Goal: Obtain resource: Obtain resource

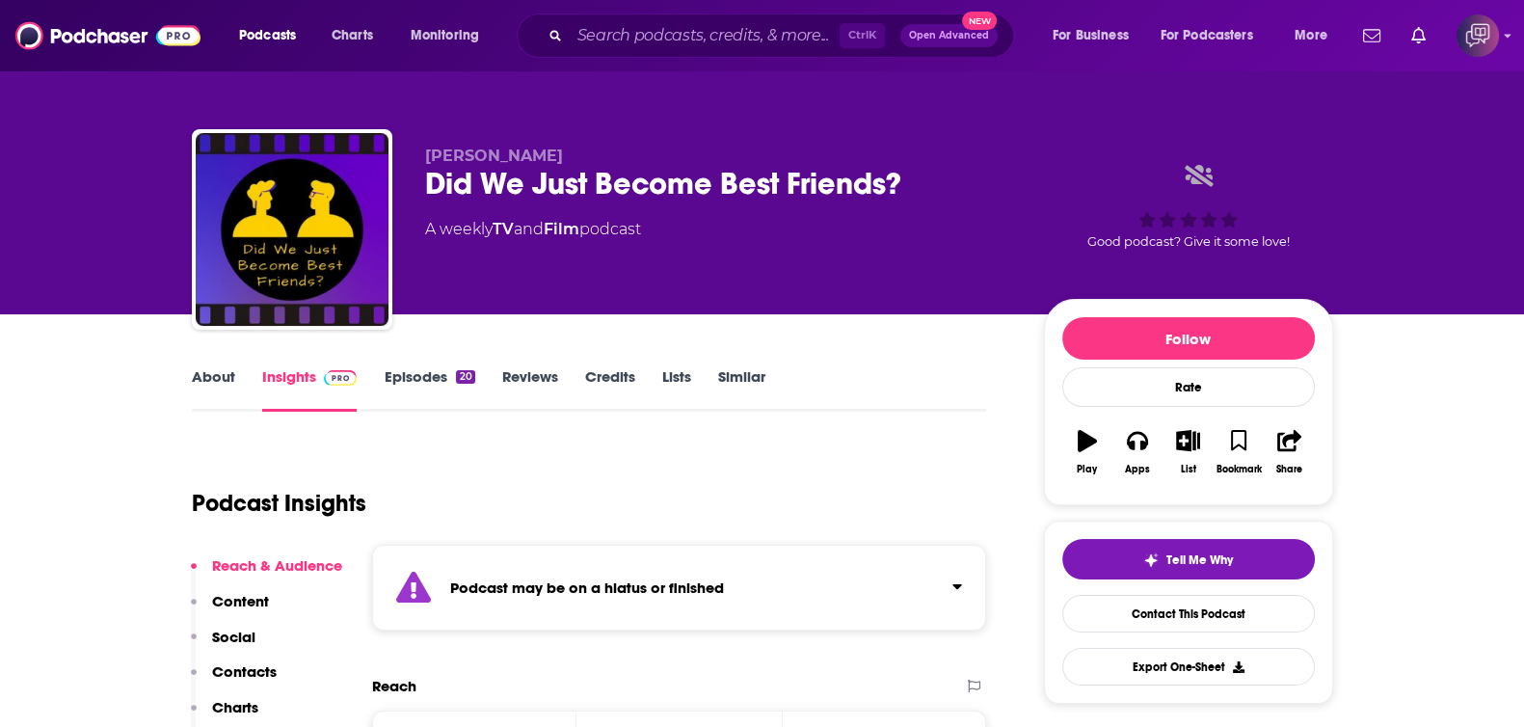
click at [620, 30] on input "Search podcasts, credits, & more..." at bounding box center [705, 35] width 270 height 31
click at [646, 30] on input "Search podcasts, credits, & more..." at bounding box center [705, 35] width 270 height 31
click at [637, 40] on input "Search podcasts, credits, & more..." at bounding box center [705, 35] width 270 height 31
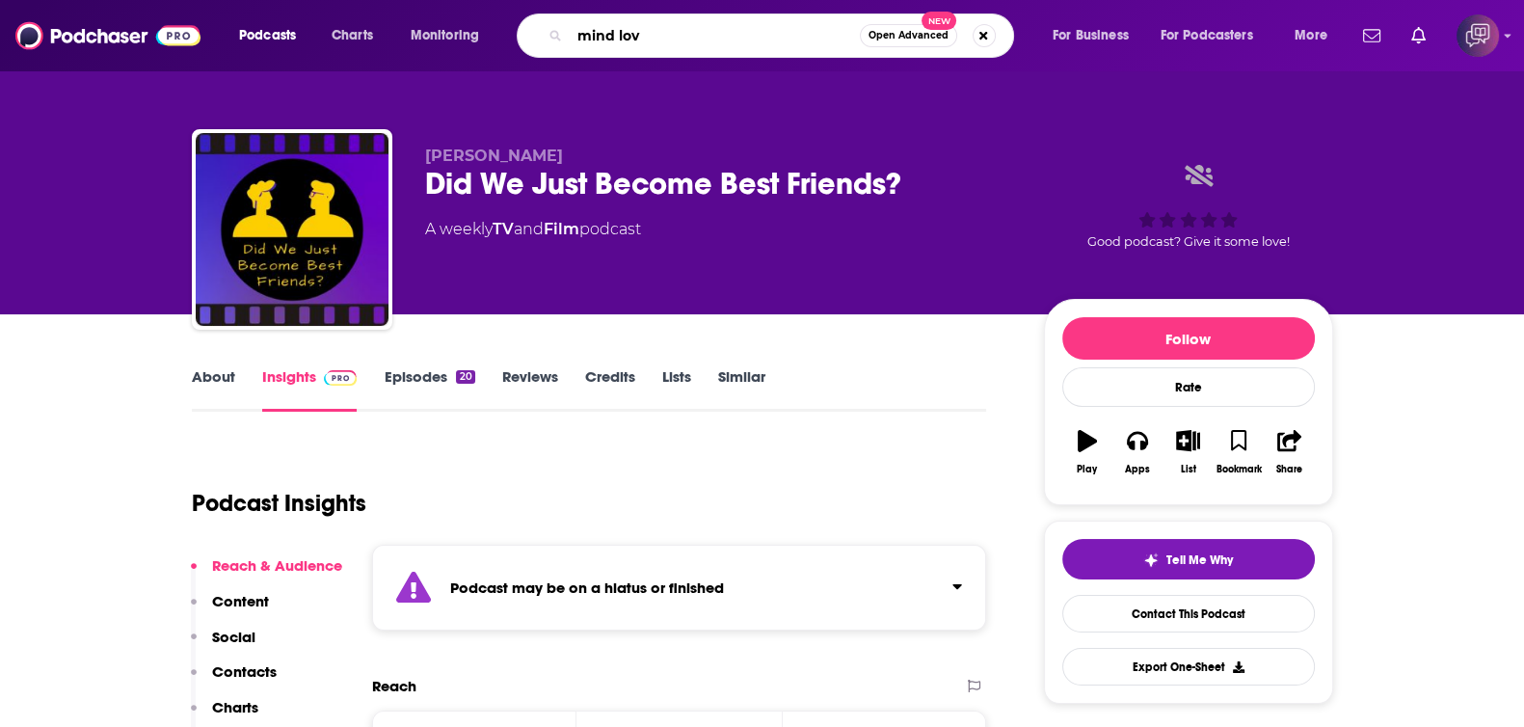
type input "mind love"
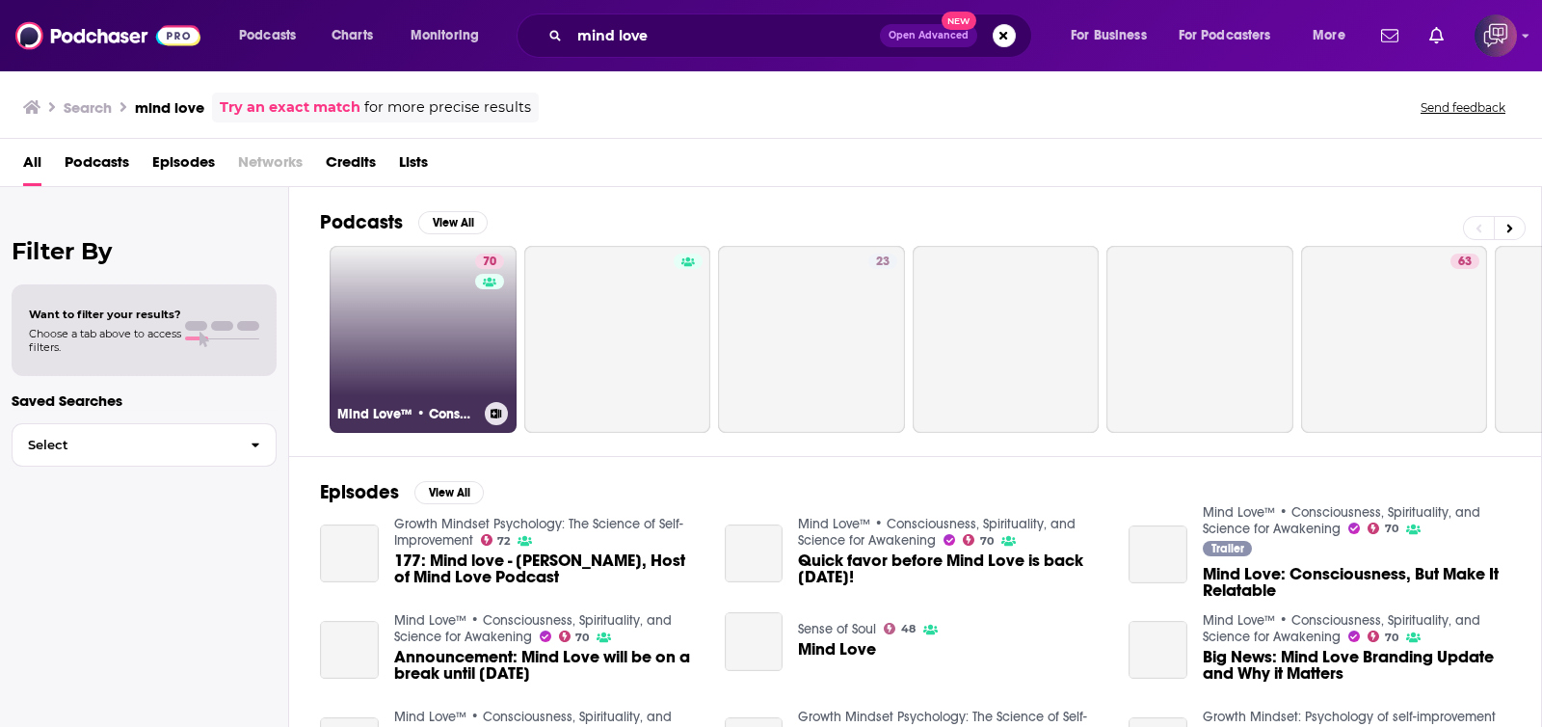
click at [446, 344] on link "70 Mind Love™ • Consciousness, Spirituality, and Science for Awakening" at bounding box center [423, 339] width 187 height 187
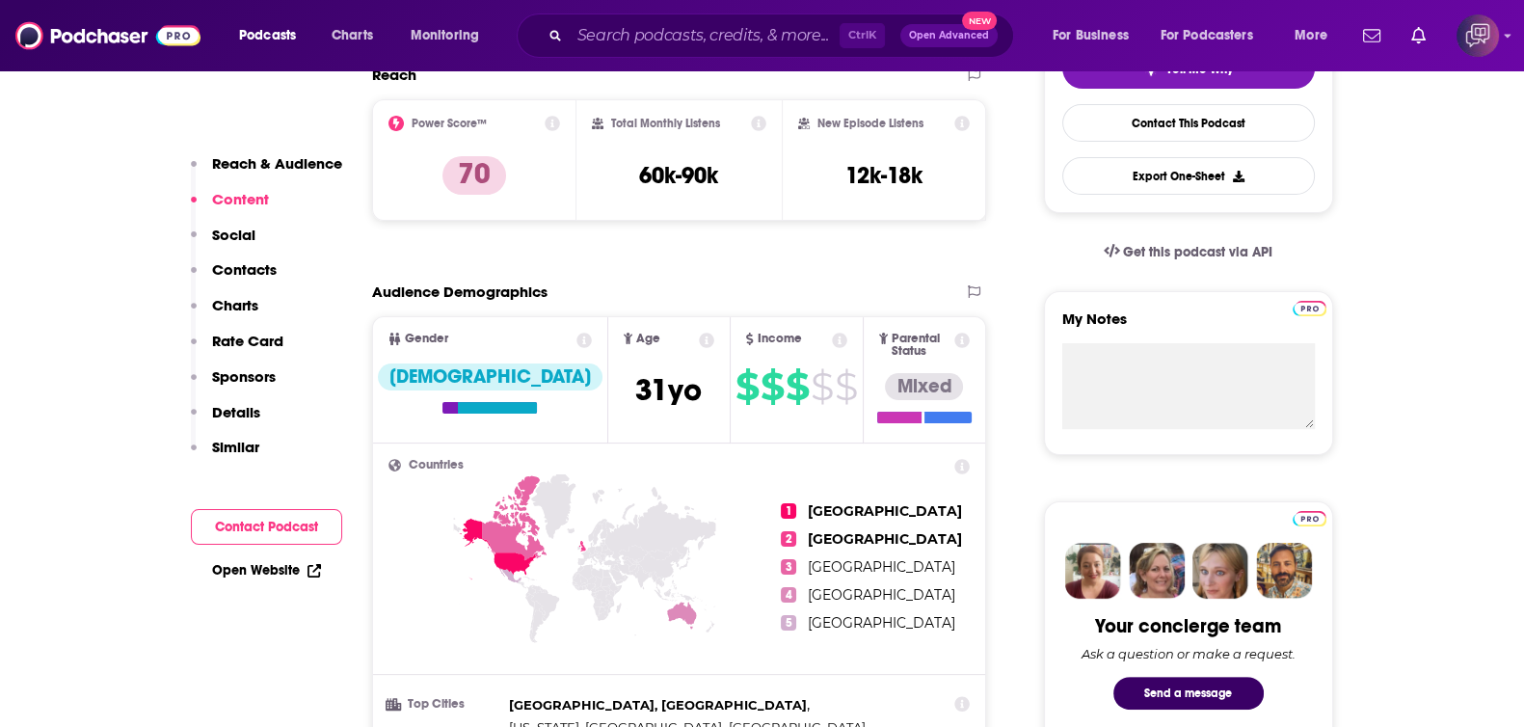
scroll to position [361, 0]
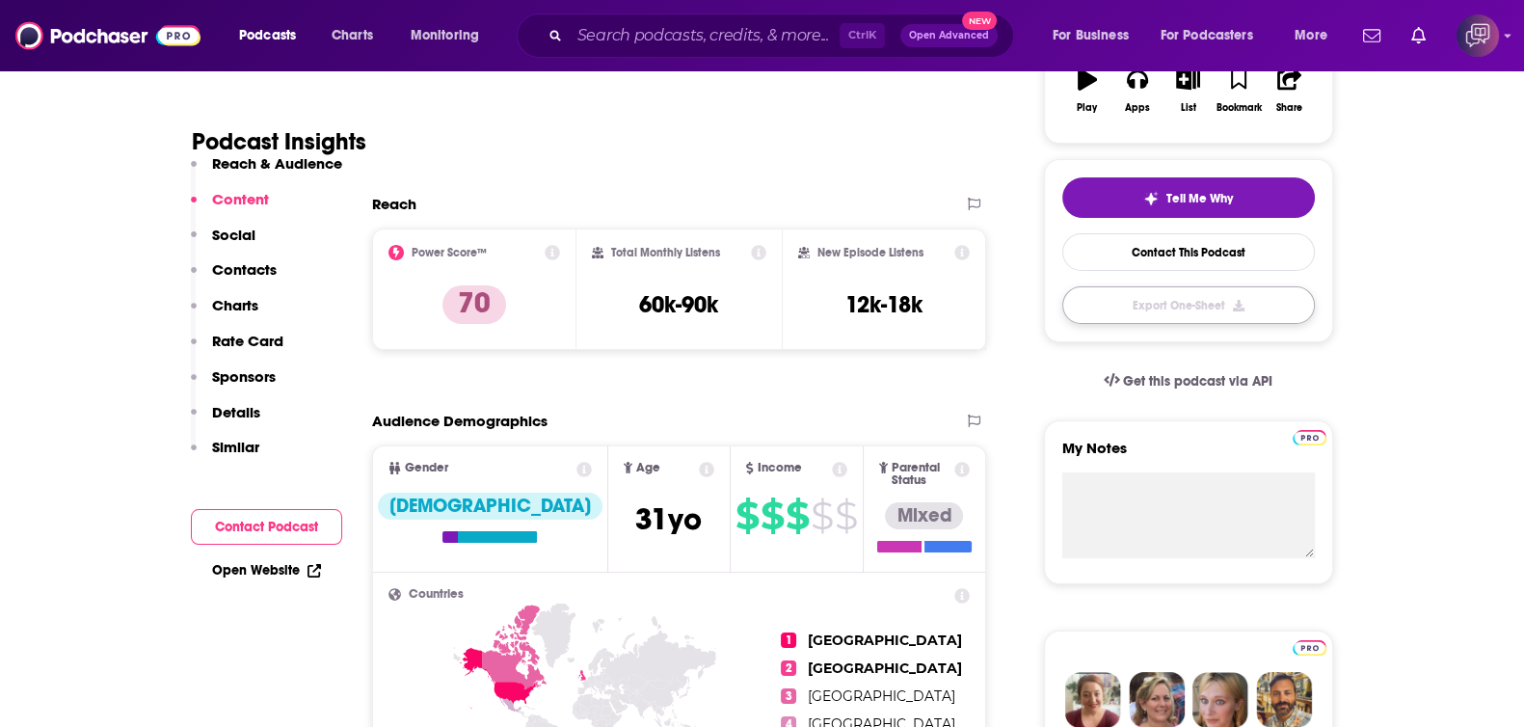
click at [1272, 308] on button "Export One-Sheet" at bounding box center [1188, 305] width 253 height 38
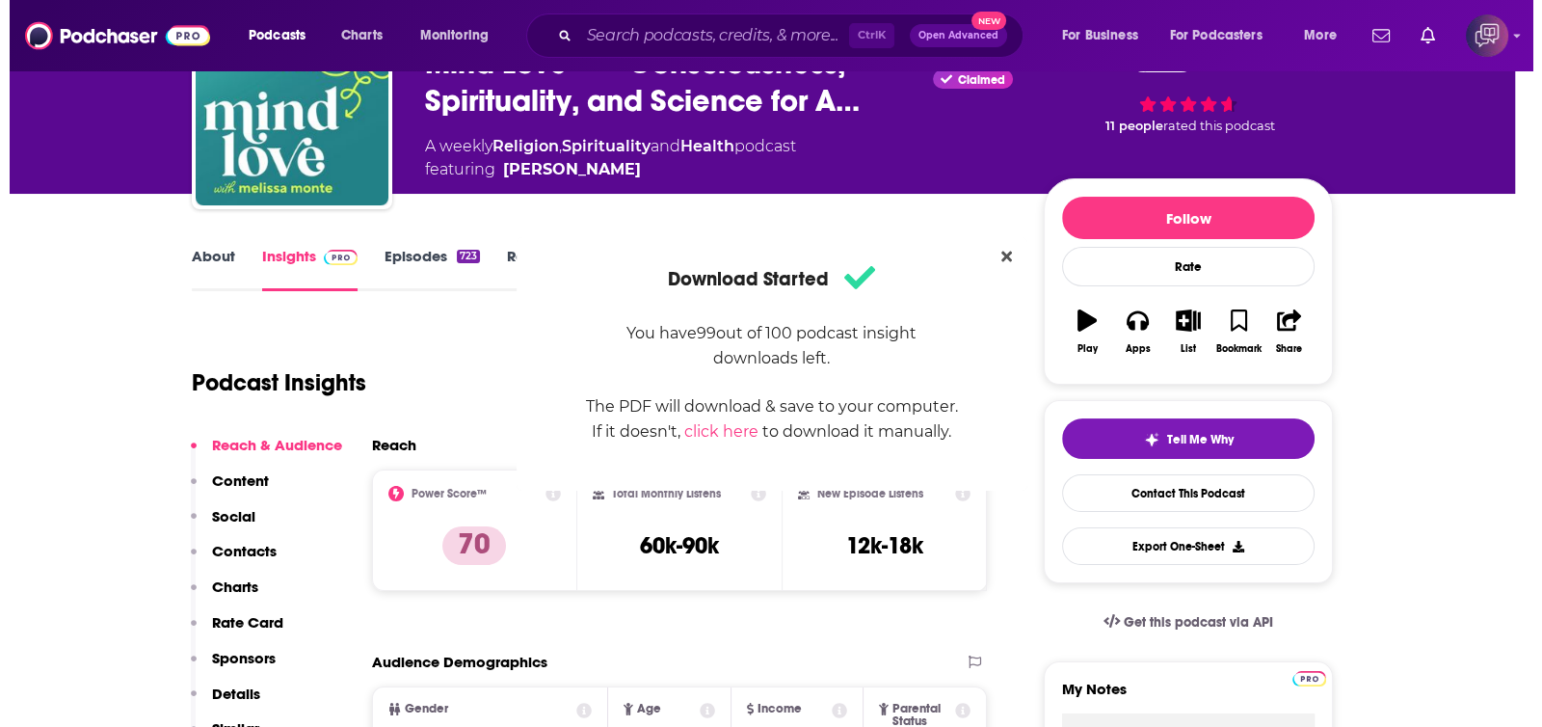
scroll to position [0, 0]
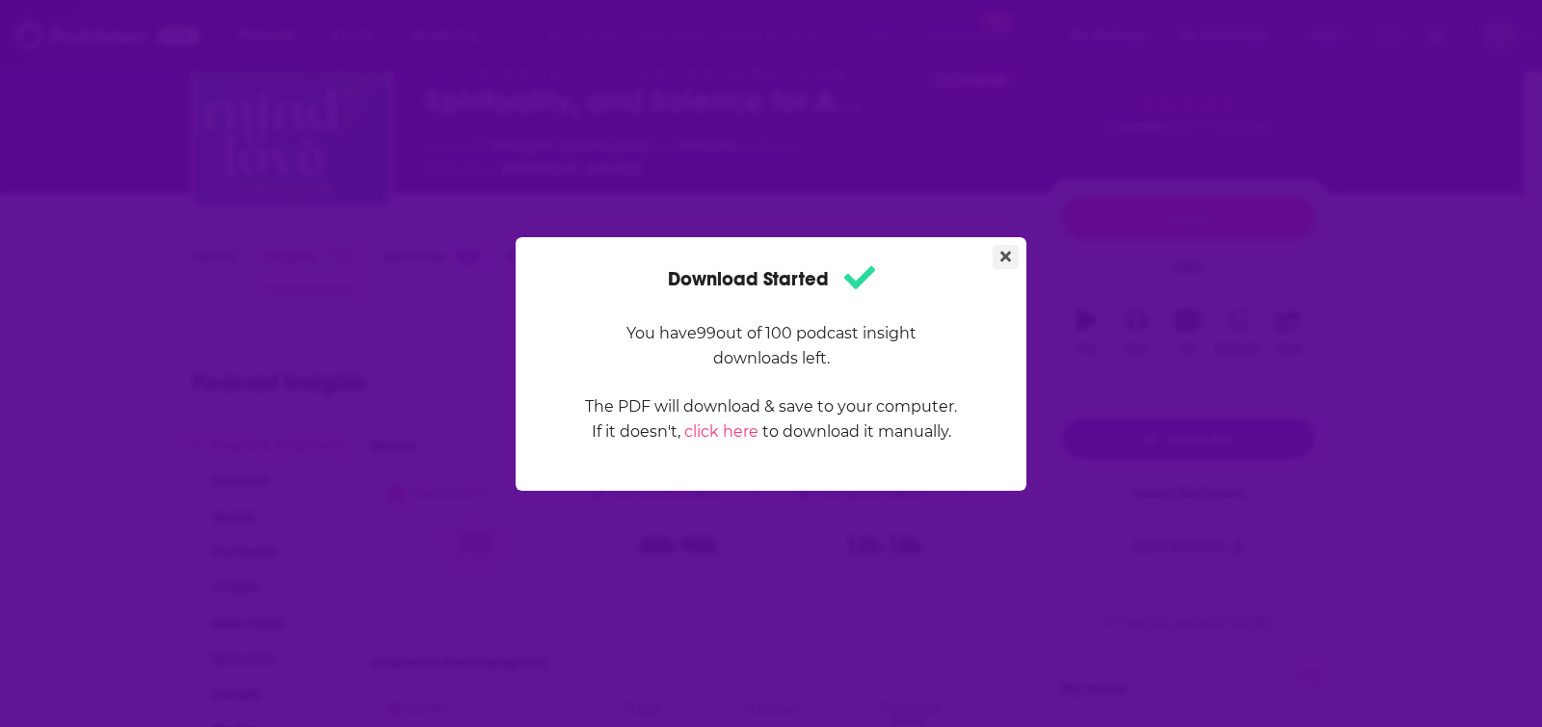
click at [1010, 252] on icon "Close" at bounding box center [1006, 256] width 11 height 11
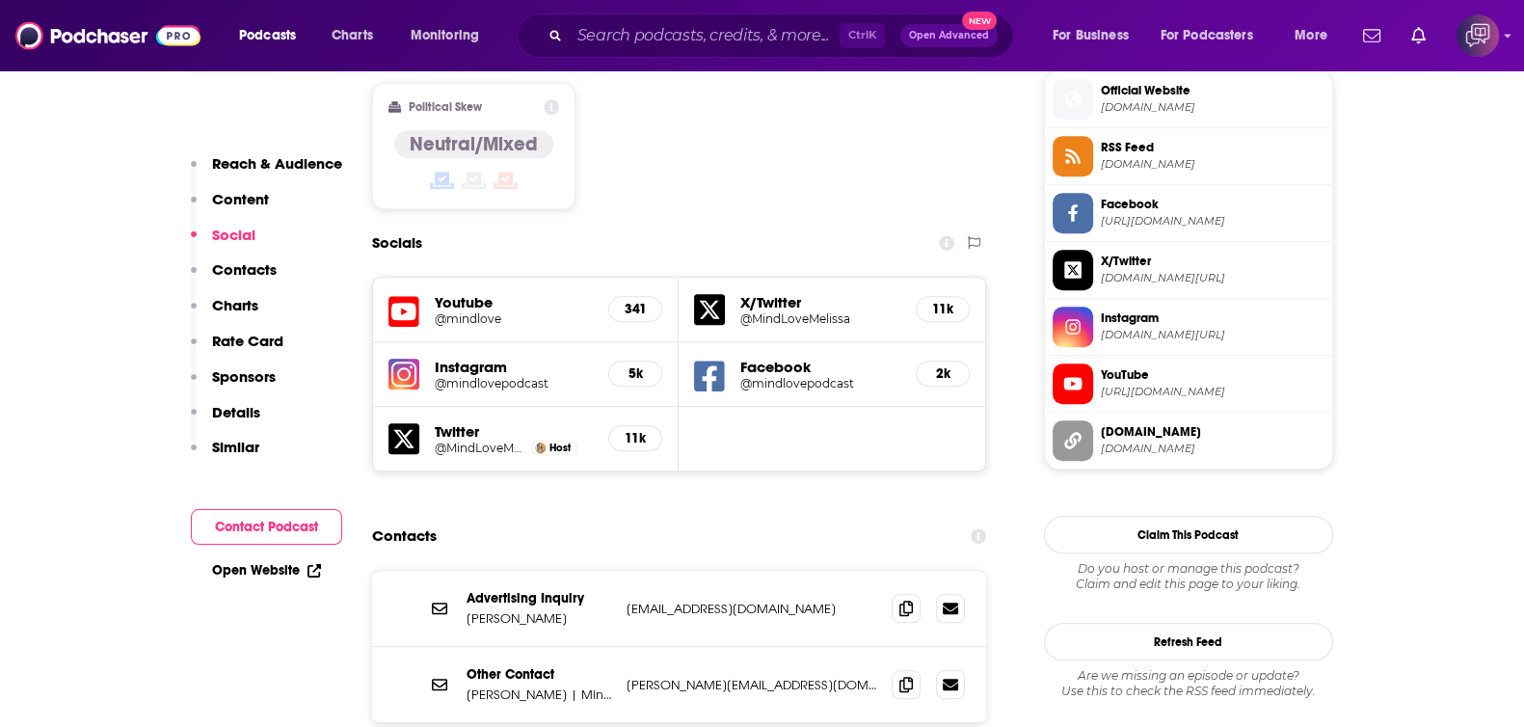
scroll to position [1446, 0]
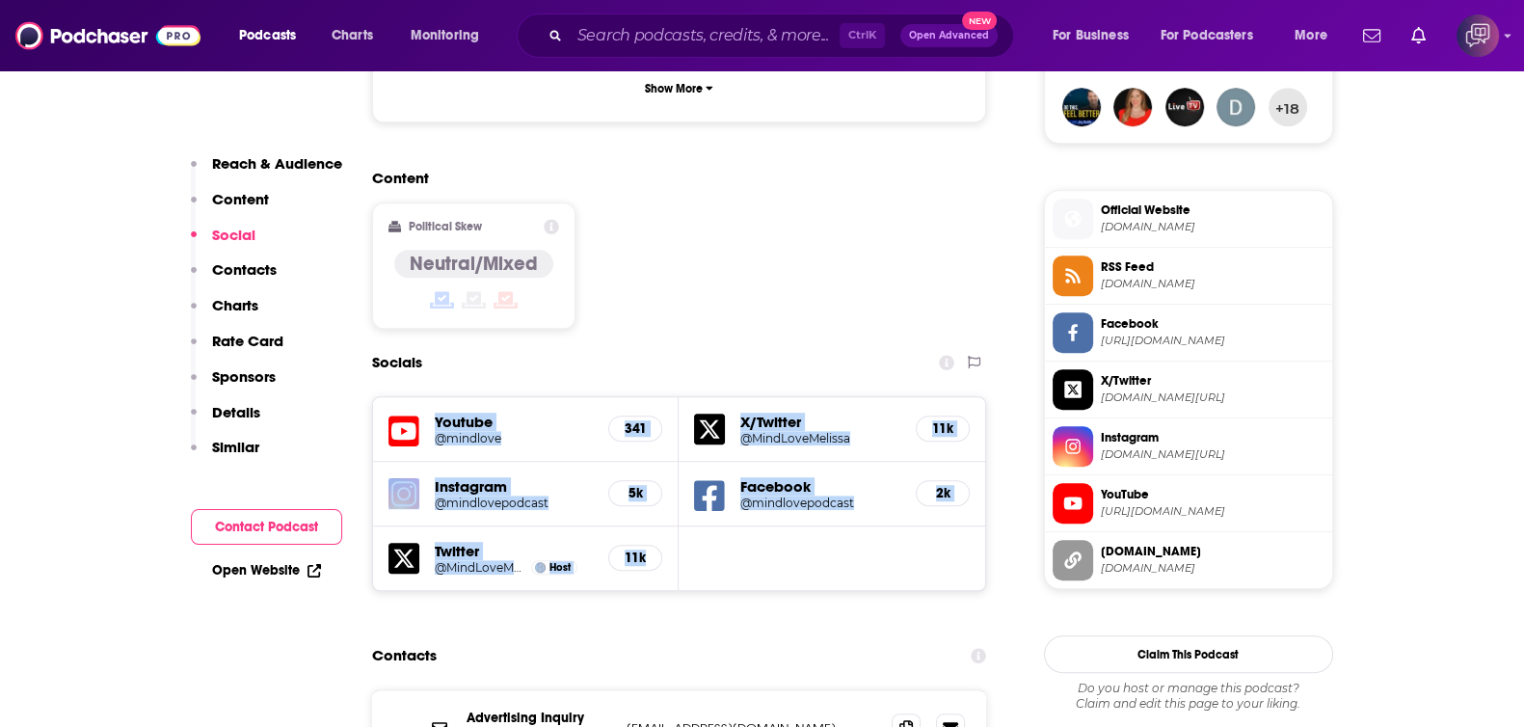
drag, startPoint x: 696, startPoint y: 370, endPoint x: 670, endPoint y: 468, distance: 101.7
click at [670, 468] on div "Socials Youtube @mindlove 341 X/Twitter @MindLoveMelissa 11k Instagram @mindlov…" at bounding box center [679, 468] width 615 height 248
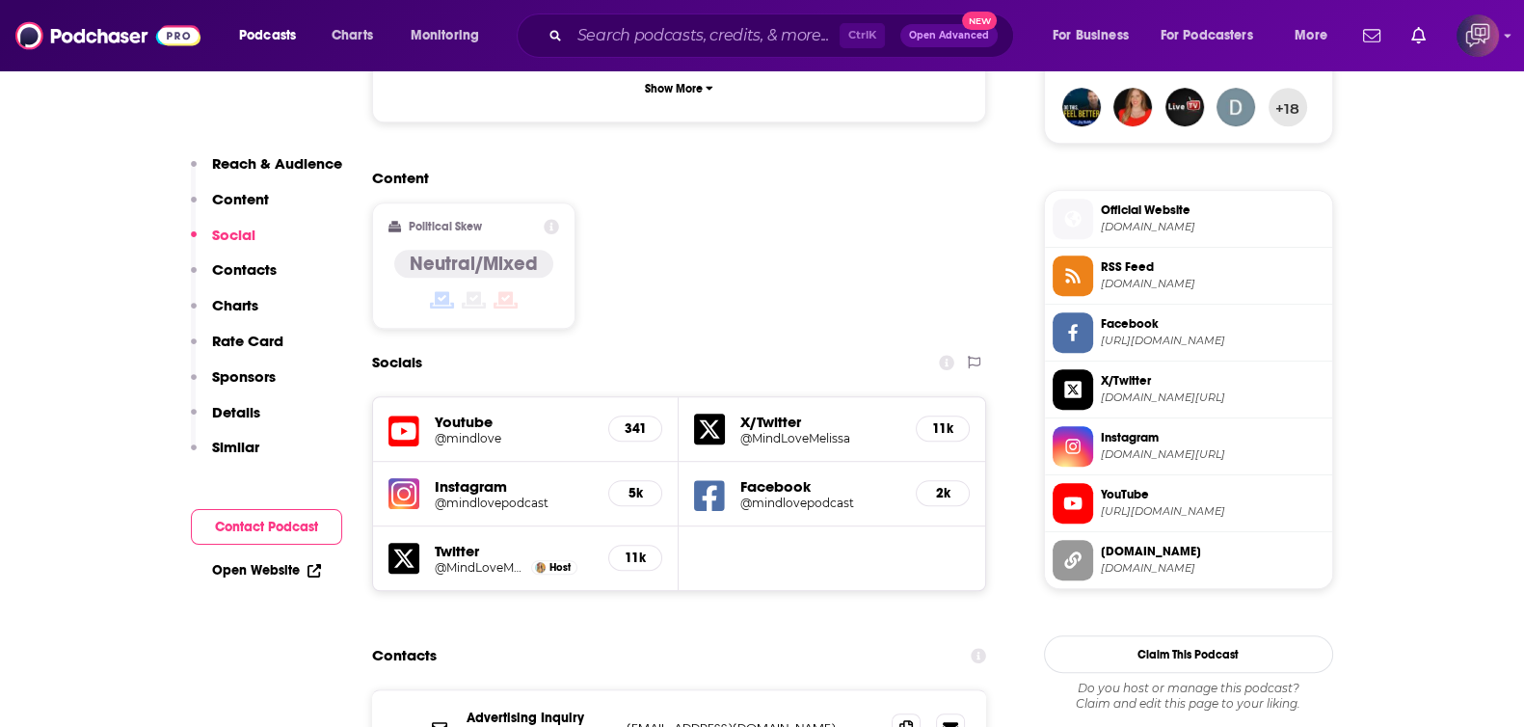
click at [689, 219] on div "Content Political Skew Neutral/Mixed" at bounding box center [679, 256] width 615 height 175
drag, startPoint x: 622, startPoint y: 458, endPoint x: 650, endPoint y: 460, distance: 28.0
click at [650, 545] on div "11k" at bounding box center [635, 558] width 54 height 26
copy h5 "11k"
click at [970, 397] on div "X/Twitter @MindLoveMelissa 11k" at bounding box center [832, 429] width 307 height 65
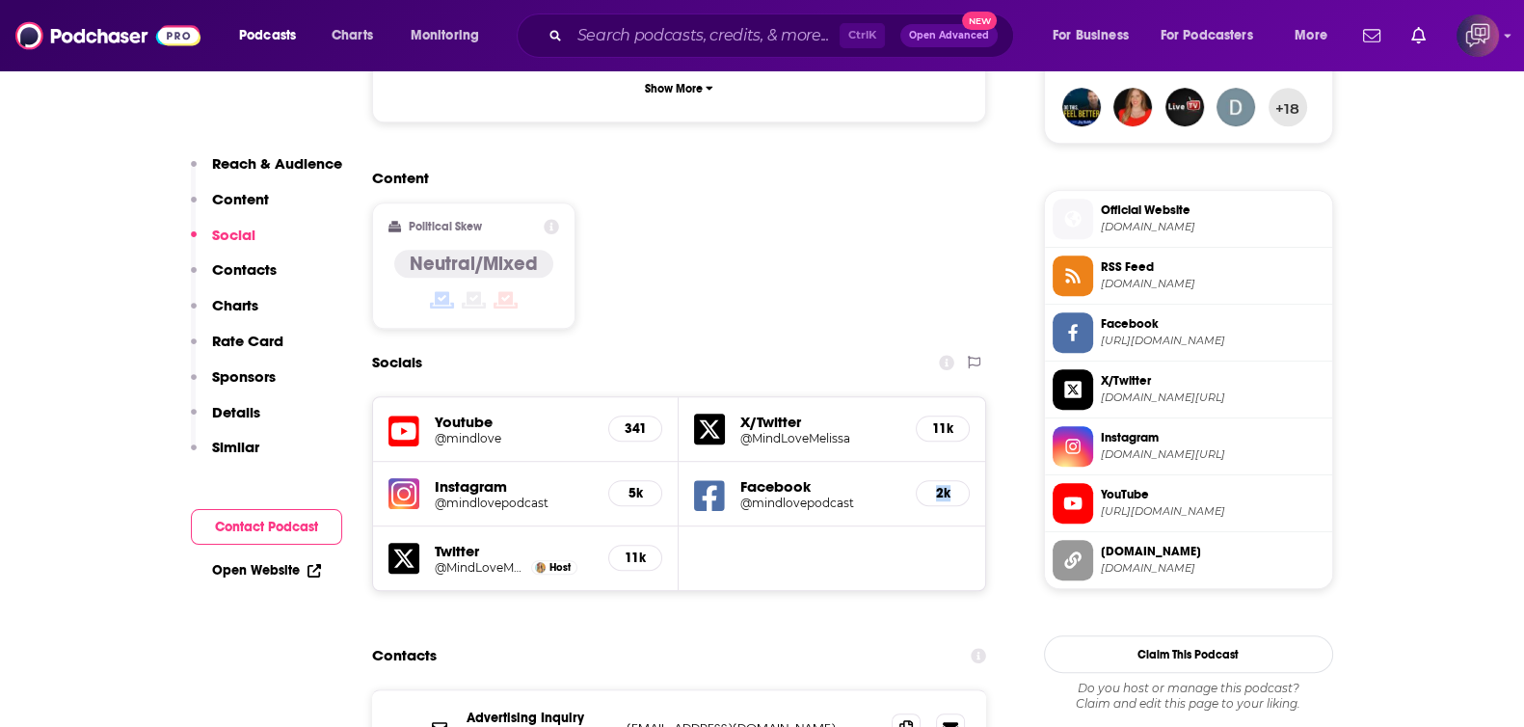
drag, startPoint x: 931, startPoint y: 392, endPoint x: 956, endPoint y: 392, distance: 25.1
click at [956, 480] on div "2k" at bounding box center [943, 493] width 54 height 26
copy h5 "2k"
click at [660, 415] on div "341" at bounding box center [635, 428] width 54 height 26
copy h5 "341"
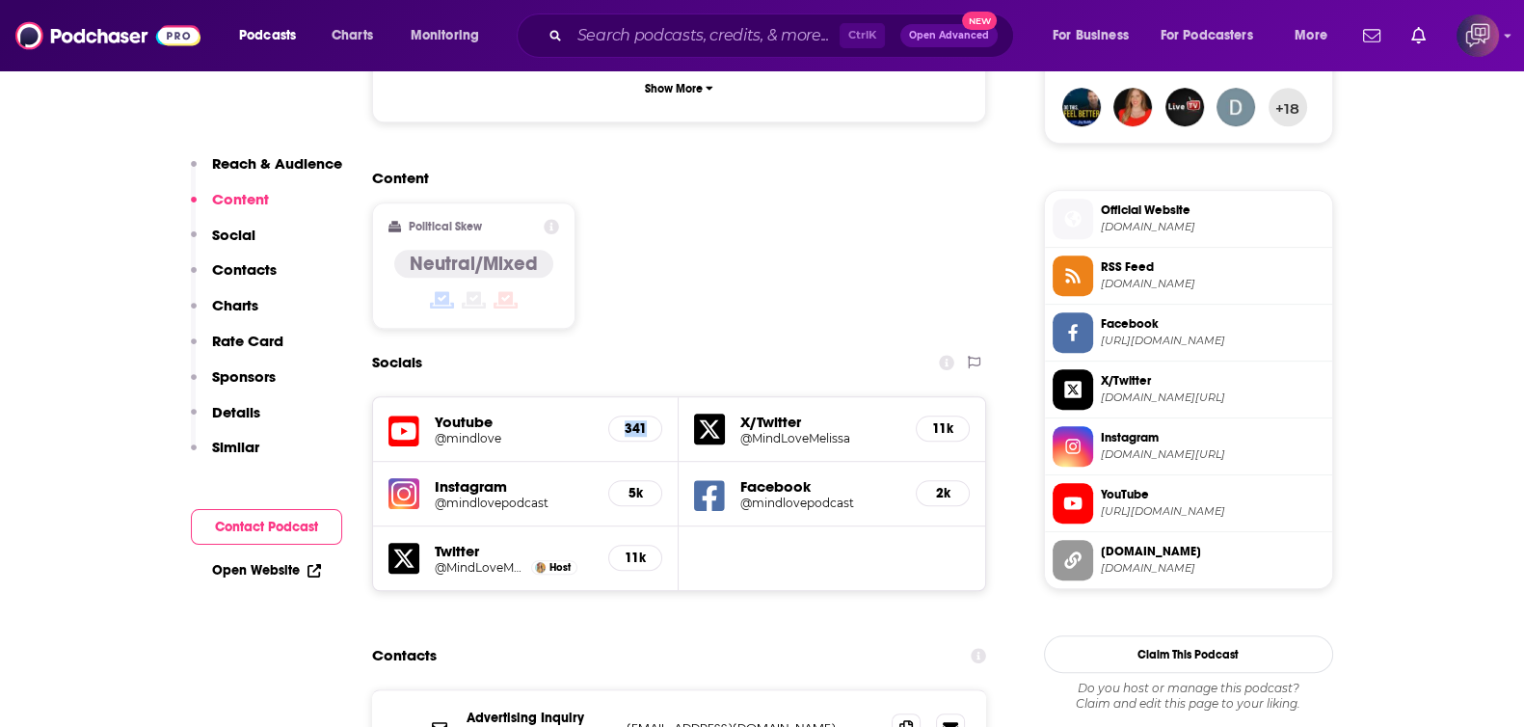
scroll to position [963, 0]
